Goal: Find specific page/section: Find specific page/section

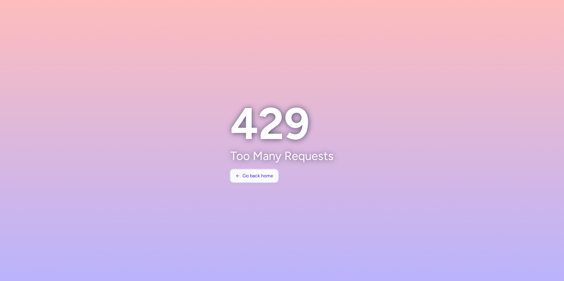
click at [258, 175] on span "Go back home" at bounding box center [258, 175] width 31 height 5
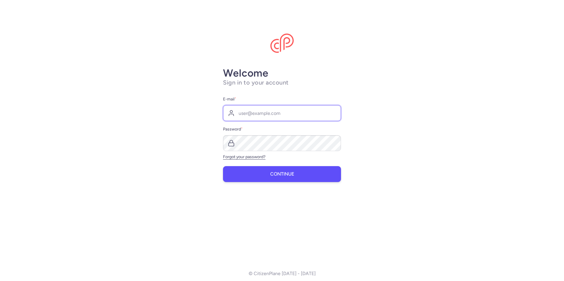
type input "[EMAIL_ADDRESS][DOMAIN_NAME]"
click at [268, 174] on button "Continue" at bounding box center [282, 174] width 118 height 16
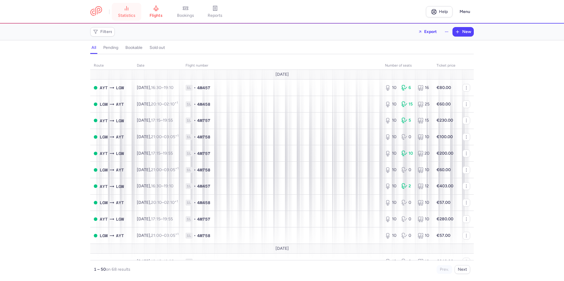
click at [133, 15] on span "statistics" at bounding box center [126, 15] width 17 height 5
